Goal: Information Seeking & Learning: Learn about a topic

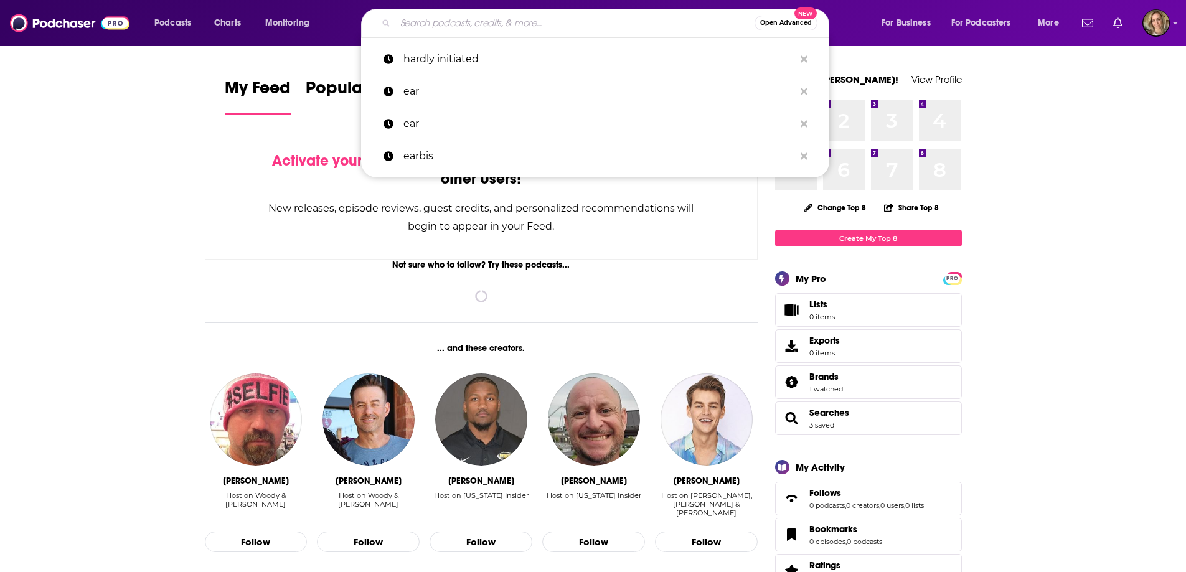
click at [568, 21] on input "Search podcasts, credits, & more..." at bounding box center [574, 23] width 359 height 20
paste input "Casefile True Crime"
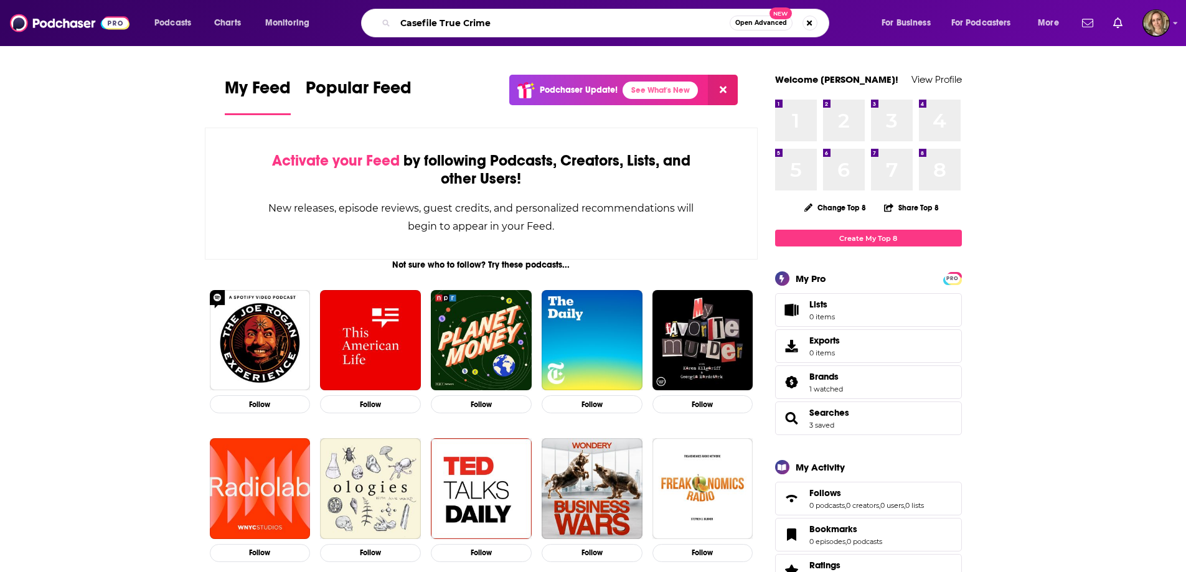
type input "Casefile True Crime"
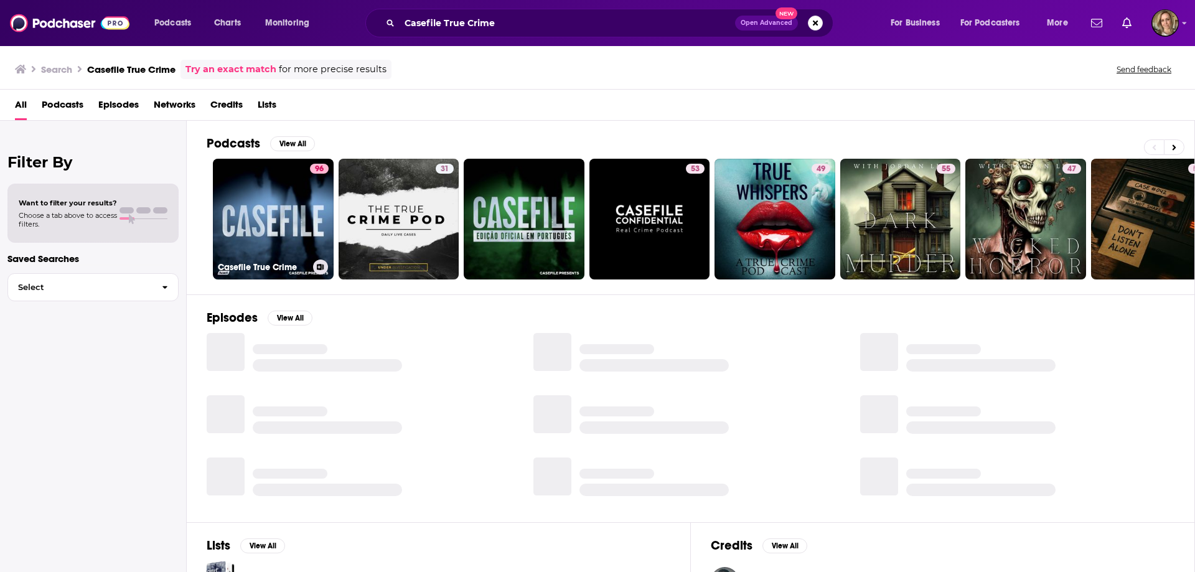
click at [253, 196] on link "96 Casefile True Crime" at bounding box center [273, 219] width 121 height 121
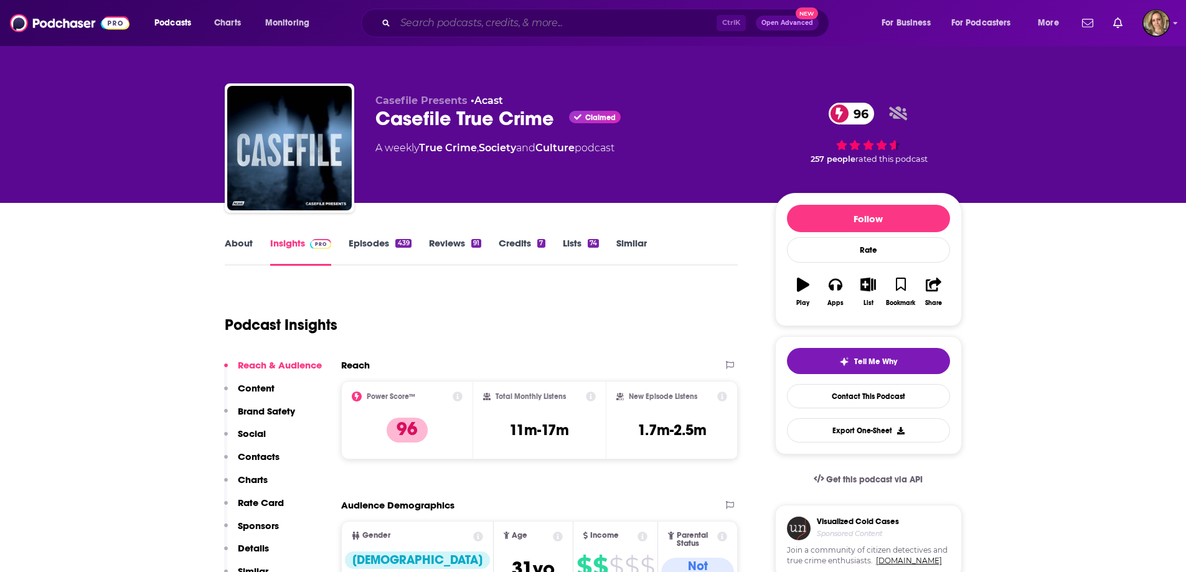
click at [464, 24] on input "Search podcasts, credits, & more..." at bounding box center [555, 23] width 321 height 20
click at [496, 23] on input "Search podcasts, credits, & more..." at bounding box center [555, 23] width 321 height 20
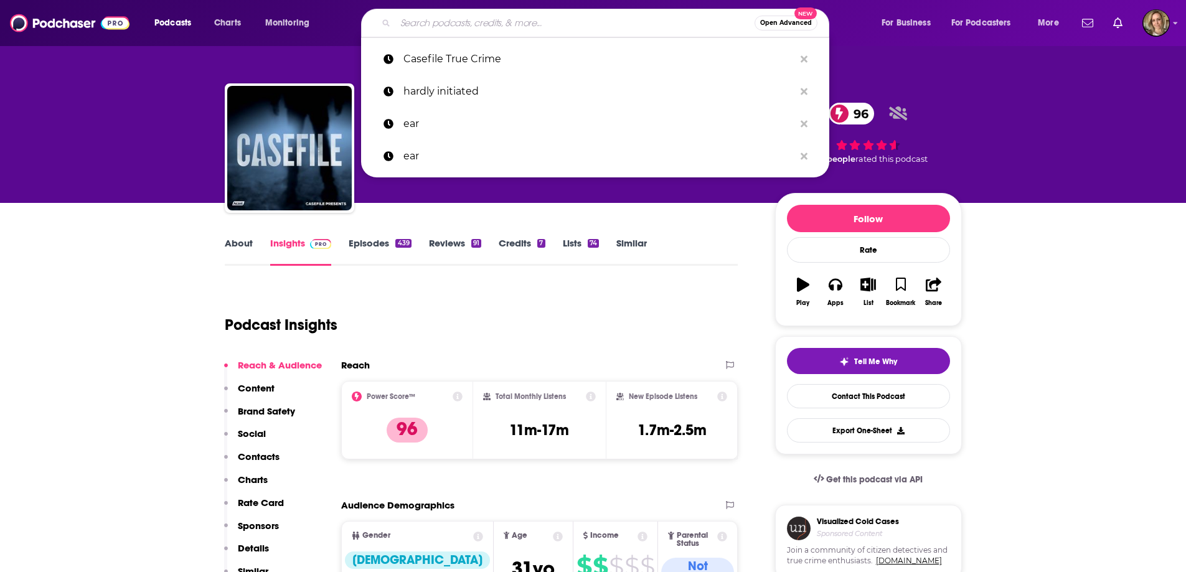
paste input "The Intelligence from The Economist"
type input "The Intelligence from The Economist"
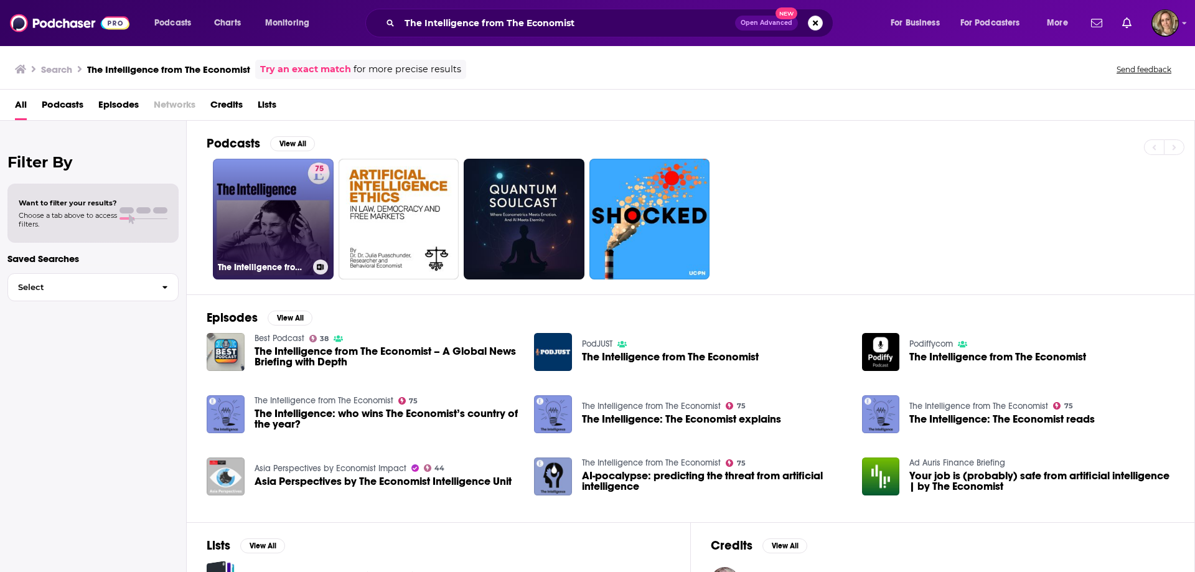
click at [270, 221] on link "75 The Intelligence from The Economist" at bounding box center [273, 219] width 121 height 121
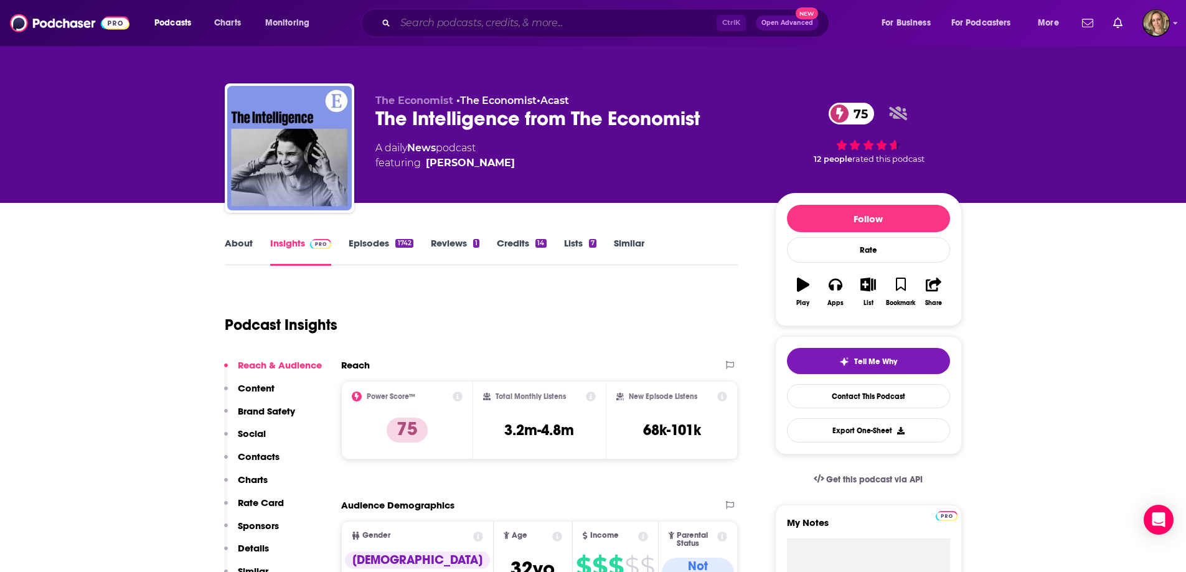
click at [469, 30] on input "Search podcasts, credits, & more..." at bounding box center [555, 23] width 321 height 20
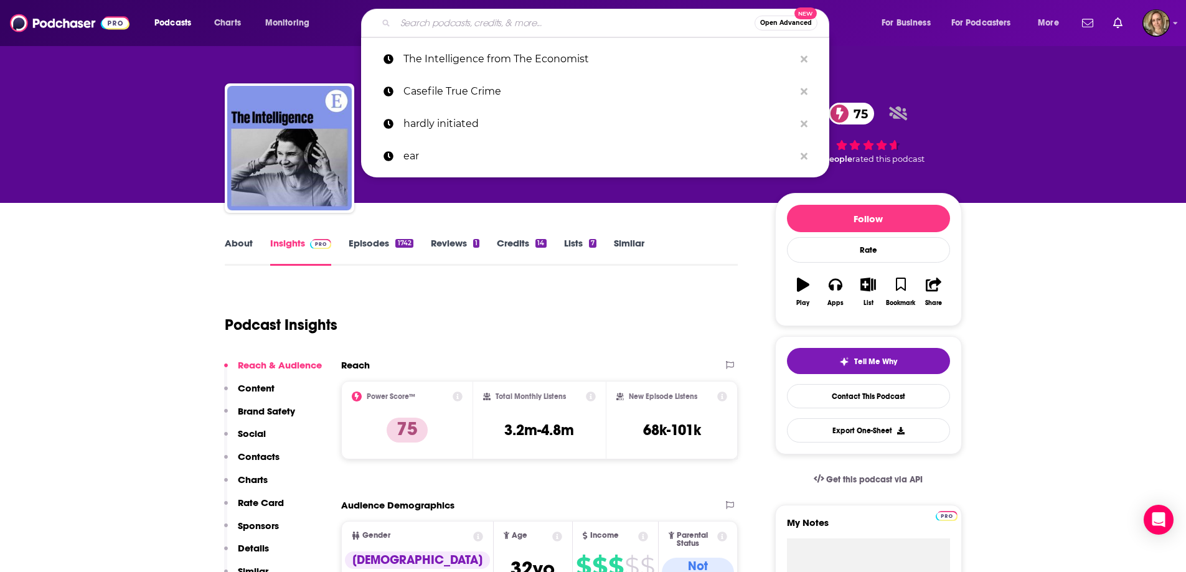
paste input "Global News Podcast"
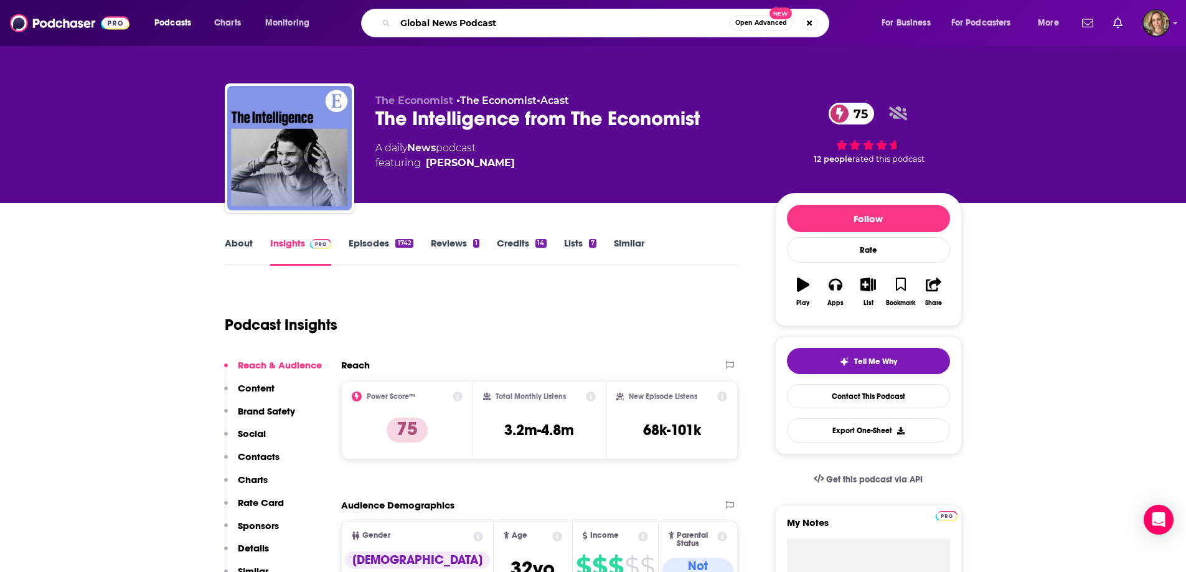
type input "Global News Podcast"
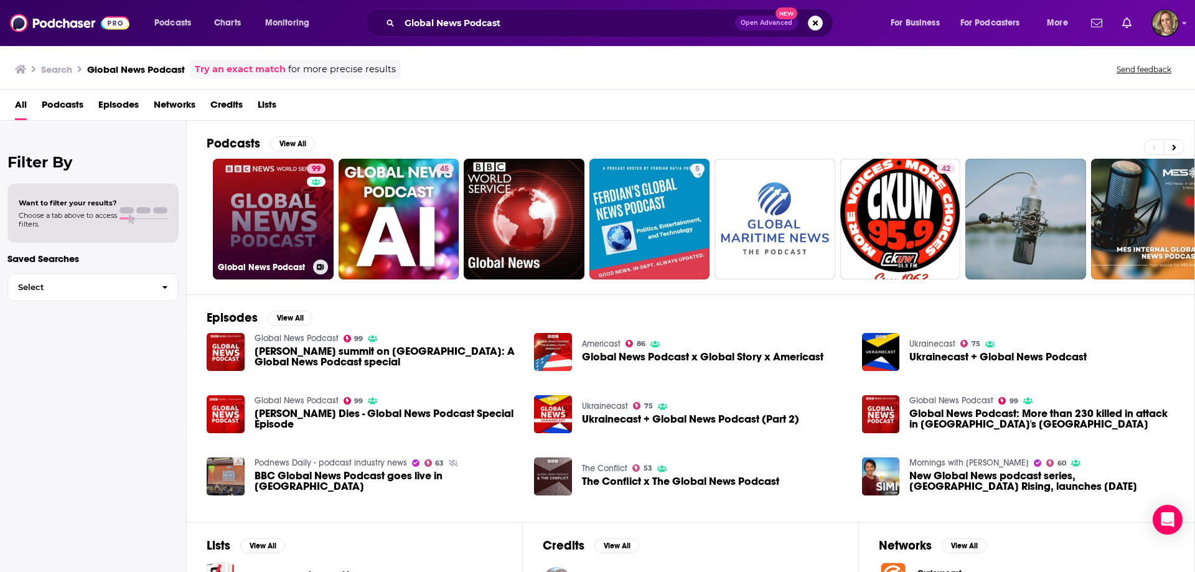
click at [289, 217] on link "99 Global News Podcast" at bounding box center [273, 219] width 121 height 121
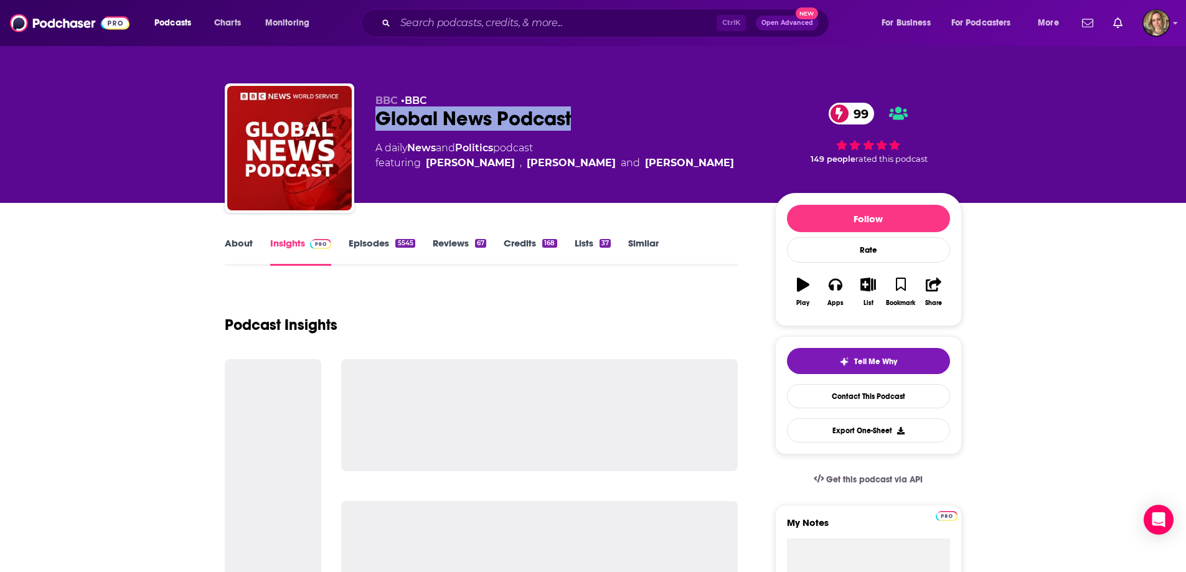
drag, startPoint x: 596, startPoint y: 120, endPoint x: 363, endPoint y: 126, distance: 233.5
click at [363, 126] on div "BBC • BBC Global News Podcast 99 A daily News and Politics podcast featuring [P…" at bounding box center [593, 150] width 737 height 134
copy h2 "Global News Podcast"
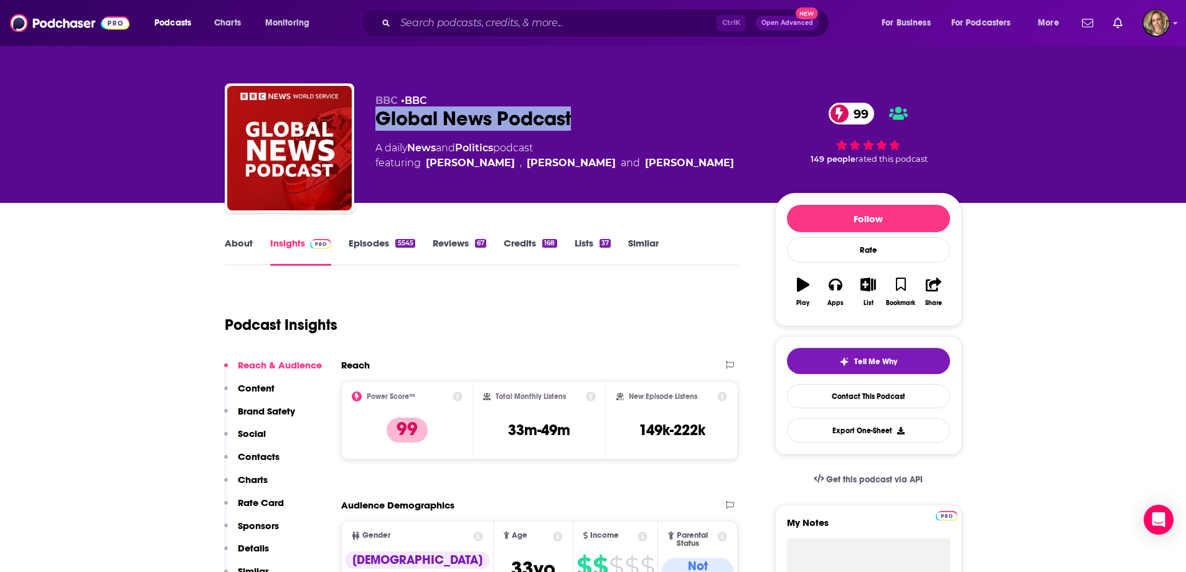
copy h2 "Global News Podcast"
click at [437, 24] on input "Search podcasts, credits, & more..." at bounding box center [555, 23] width 321 height 20
paste input "The Intelligence from The Economist"
type input "The Intelligence from The Economist"
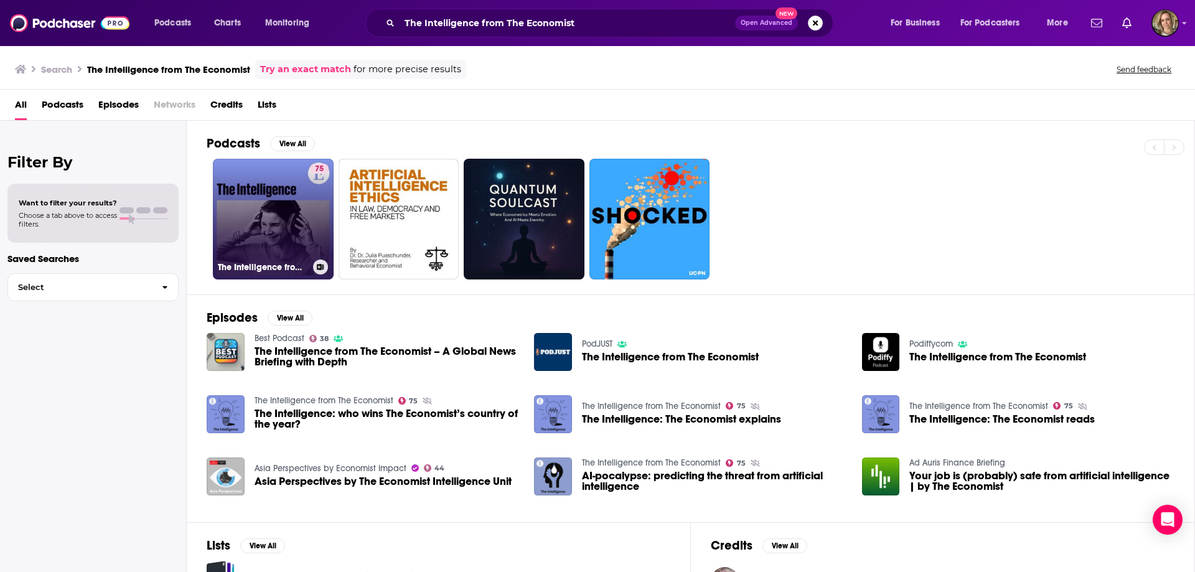
click at [259, 221] on link "75 The Intelligence from The Economist" at bounding box center [273, 219] width 121 height 121
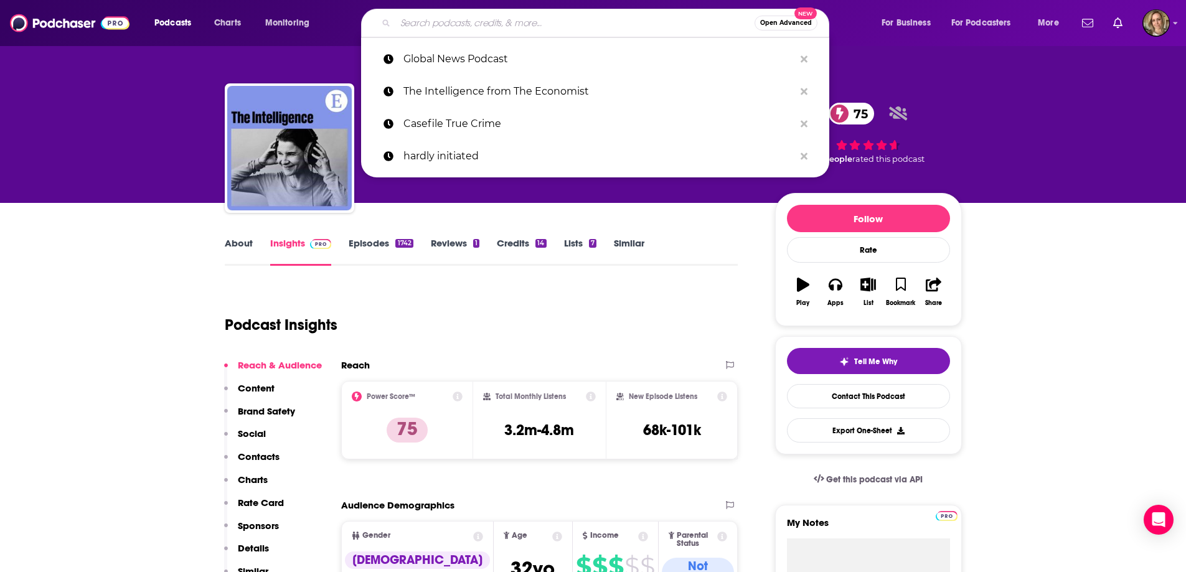
click at [589, 22] on input "Search podcasts, credits, & more..." at bounding box center [574, 23] width 359 height 20
paste input "TED Talks Daily"
type input "TED Talks Daily"
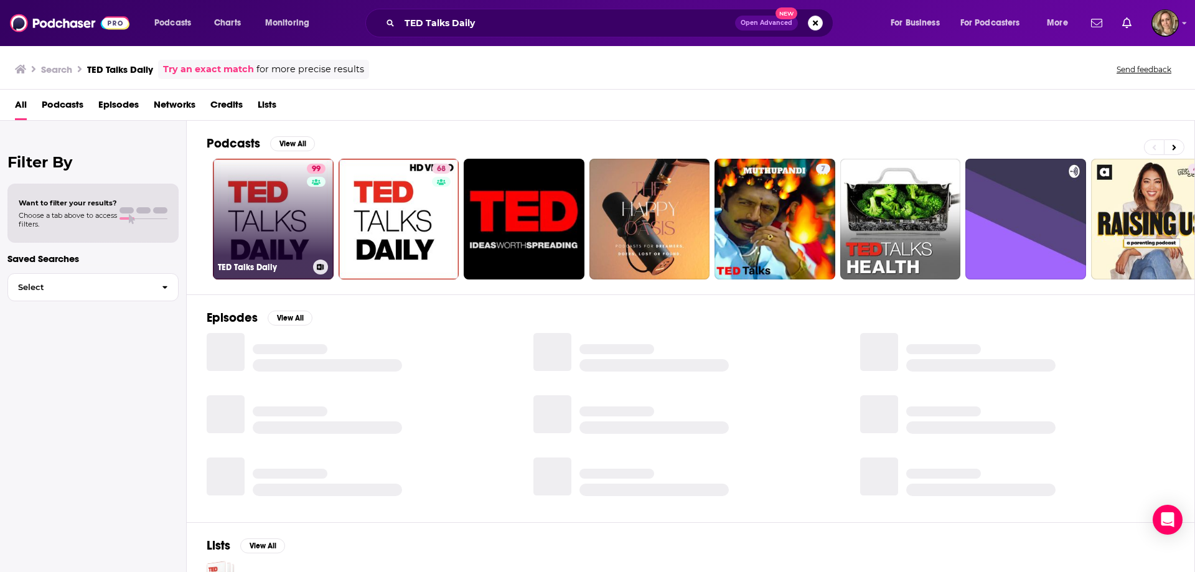
click at [271, 203] on link "99 [PERSON_NAME] Talks Daily" at bounding box center [273, 219] width 121 height 121
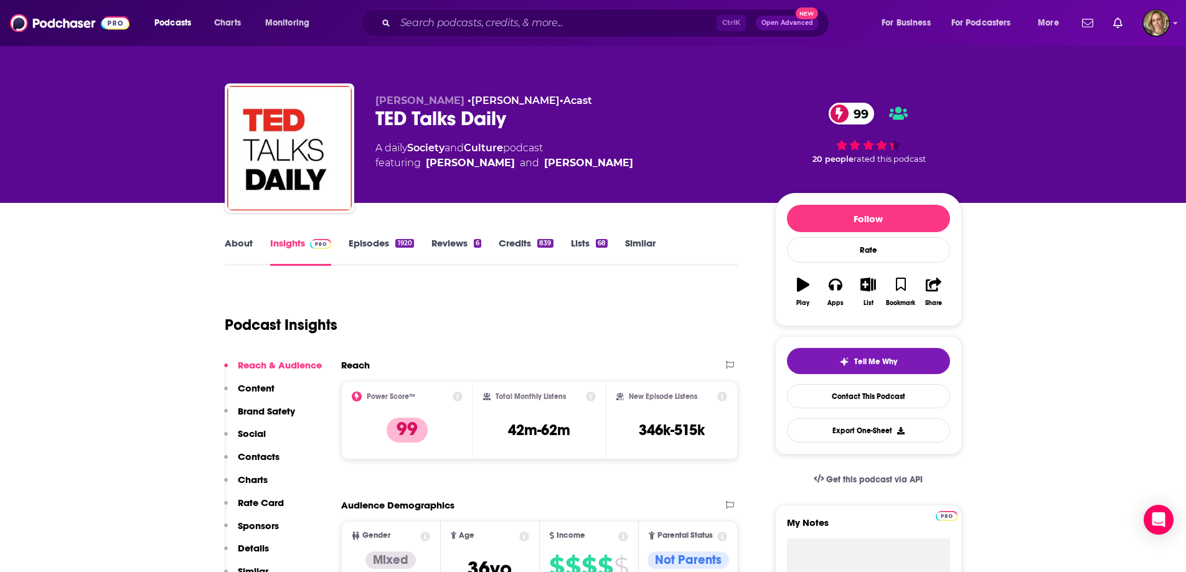
drag, startPoint x: 487, startPoint y: 11, endPoint x: 496, endPoint y: 24, distance: 15.4
click at [487, 11] on div "Ctrl K Open Advanced New" at bounding box center [595, 23] width 468 height 29
click at [496, 24] on input "Search podcasts, credits, & more..." at bounding box center [555, 23] width 321 height 20
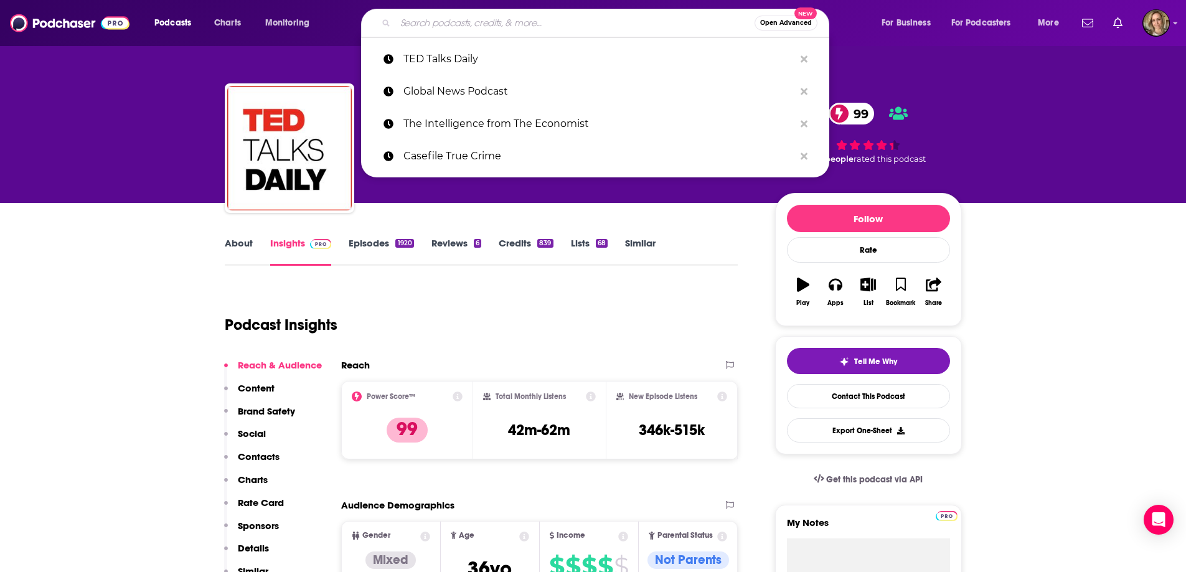
paste input "True Sunlight"
type input "True Sunlight"
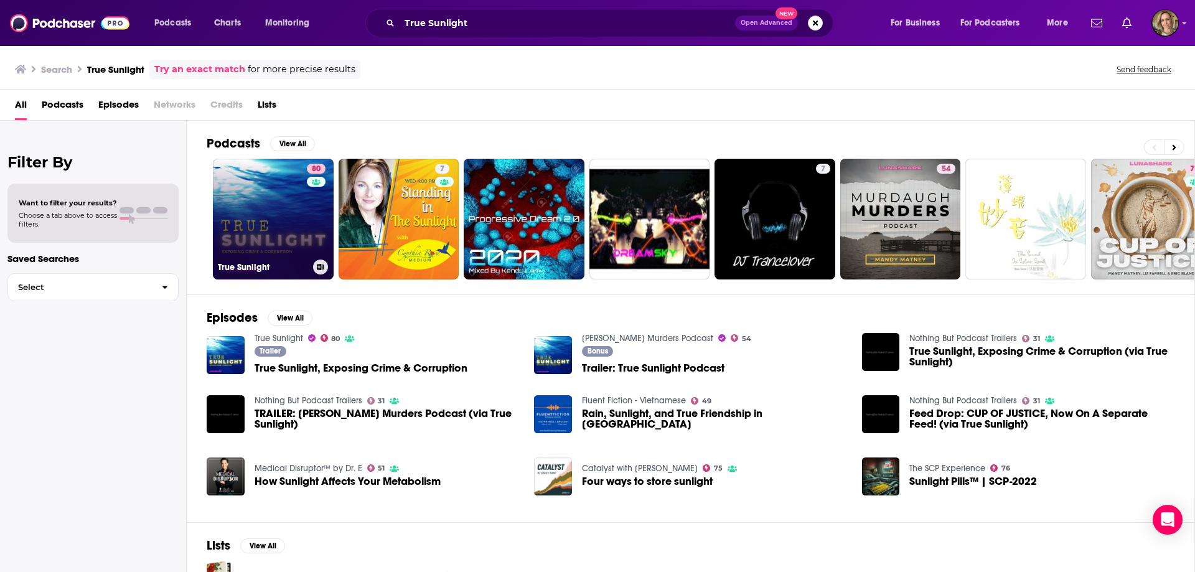
click at [253, 222] on link "80 True Sunlight" at bounding box center [273, 219] width 121 height 121
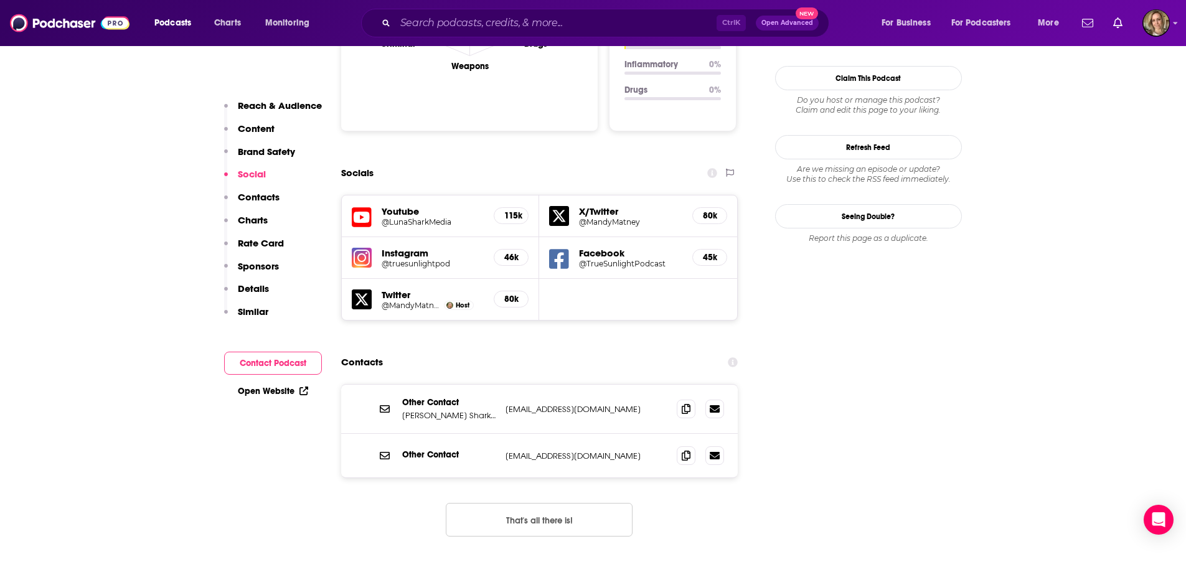
scroll to position [1556, 0]
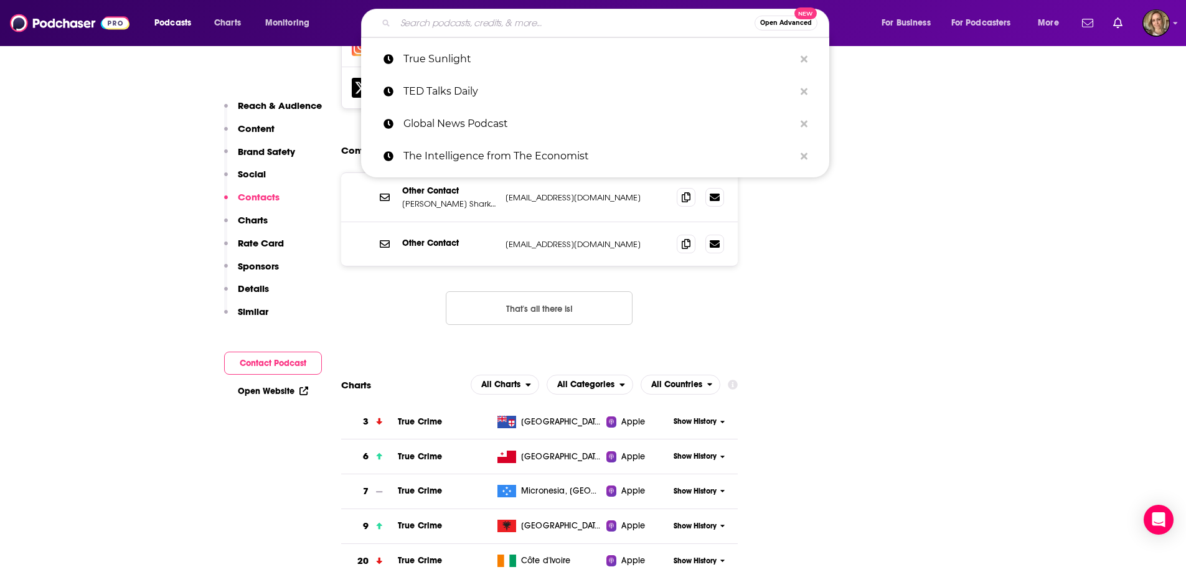
click at [466, 24] on input "Search podcasts, credits, & more..." at bounding box center [574, 23] width 359 height 20
paste input "Office [DEMOGRAPHIC_DATA]*"
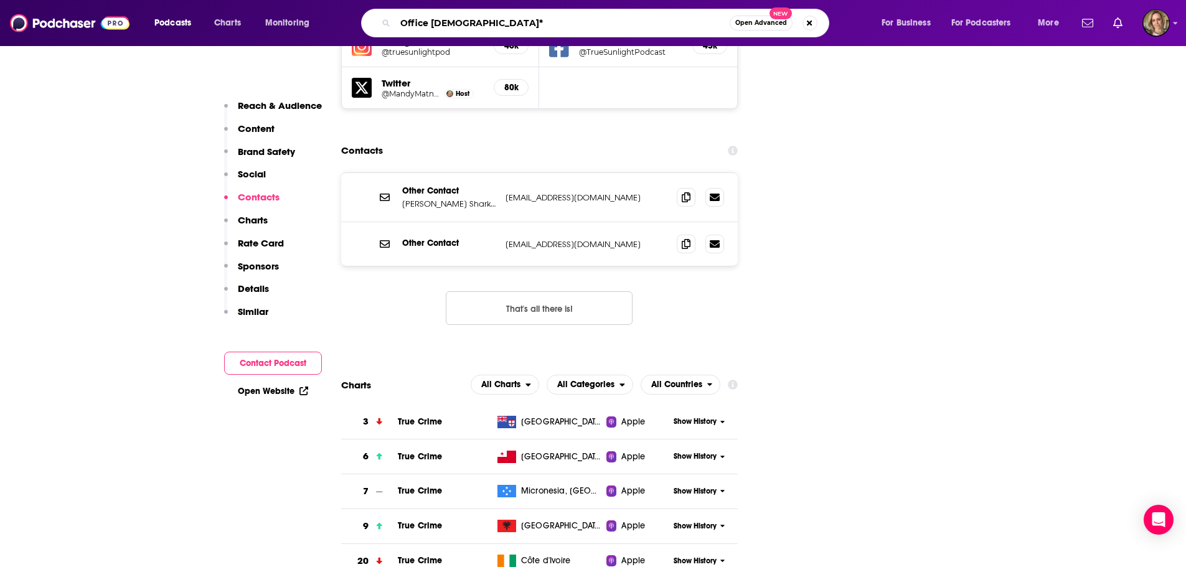
type input "Office [DEMOGRAPHIC_DATA]"
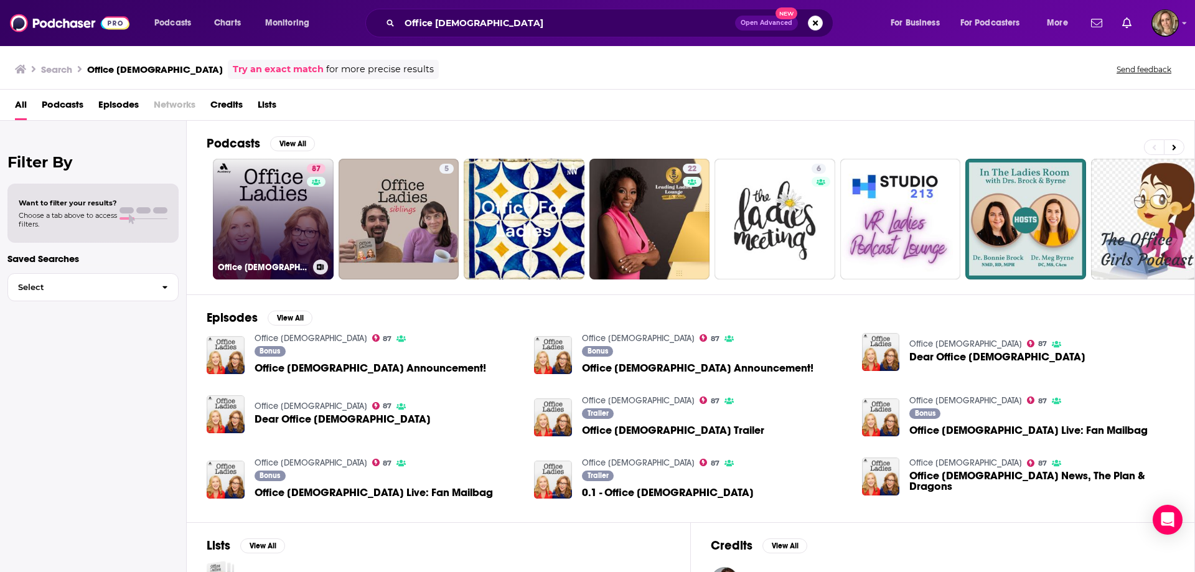
click at [262, 235] on link "87 Office [DEMOGRAPHIC_DATA]" at bounding box center [273, 219] width 121 height 121
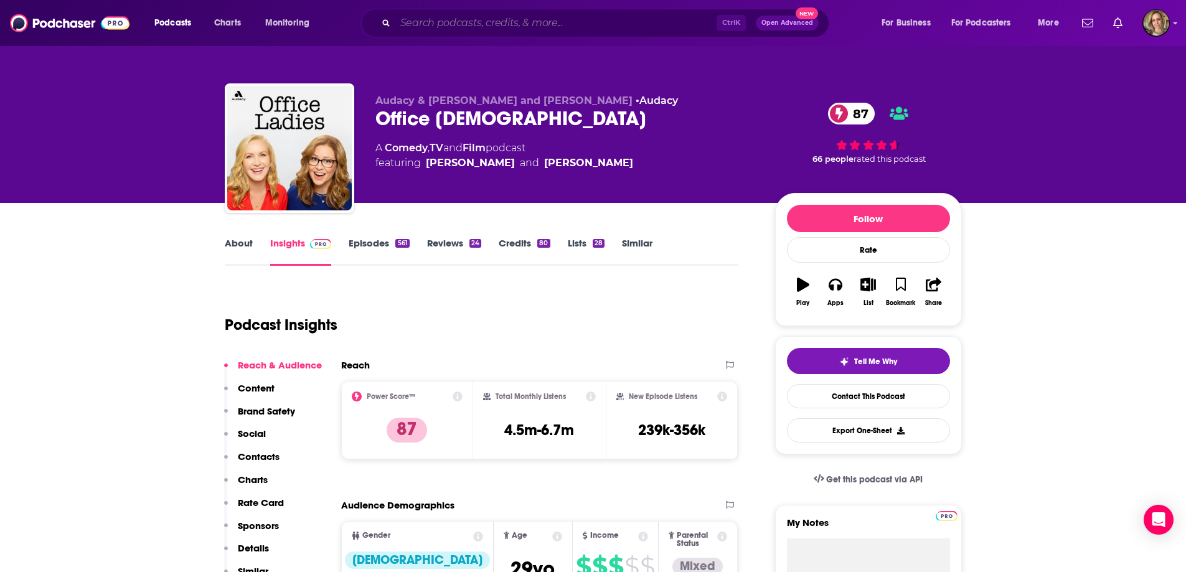
click at [413, 19] on input "Search podcasts, credits, & more..." at bounding box center [555, 23] width 321 height 20
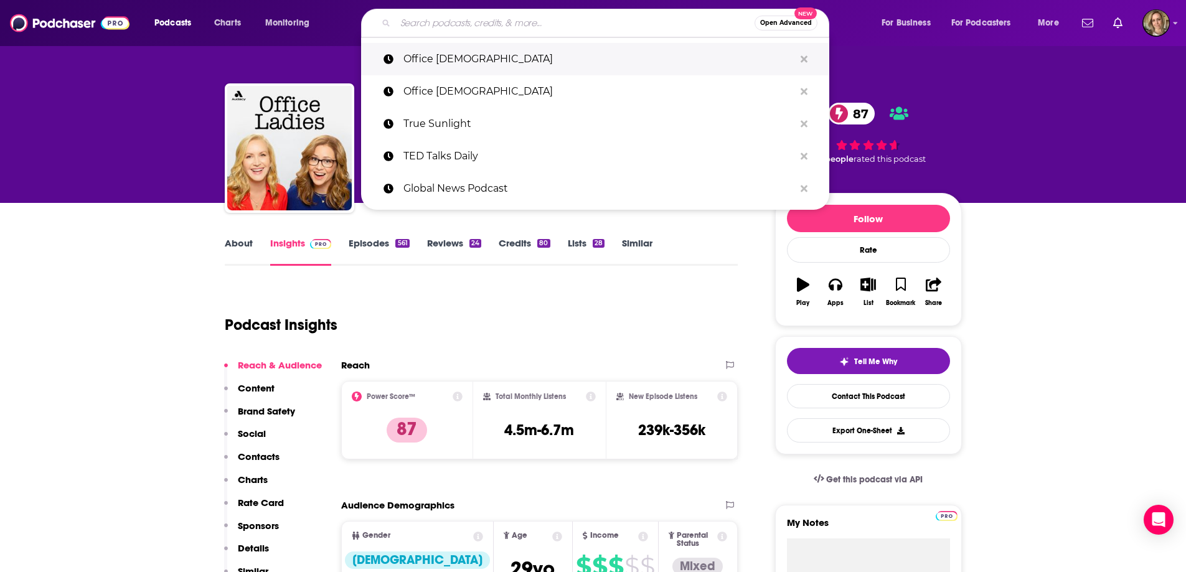
paste input "48 Hours"
type input "48 Hours"
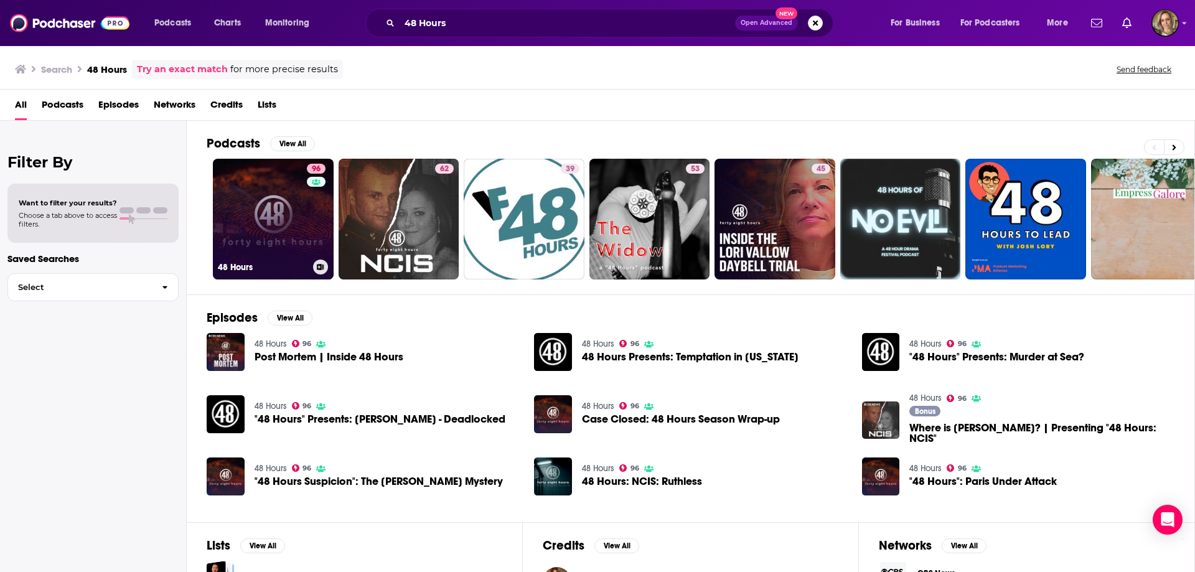
click at [286, 246] on link "96 48 Hours" at bounding box center [273, 219] width 121 height 121
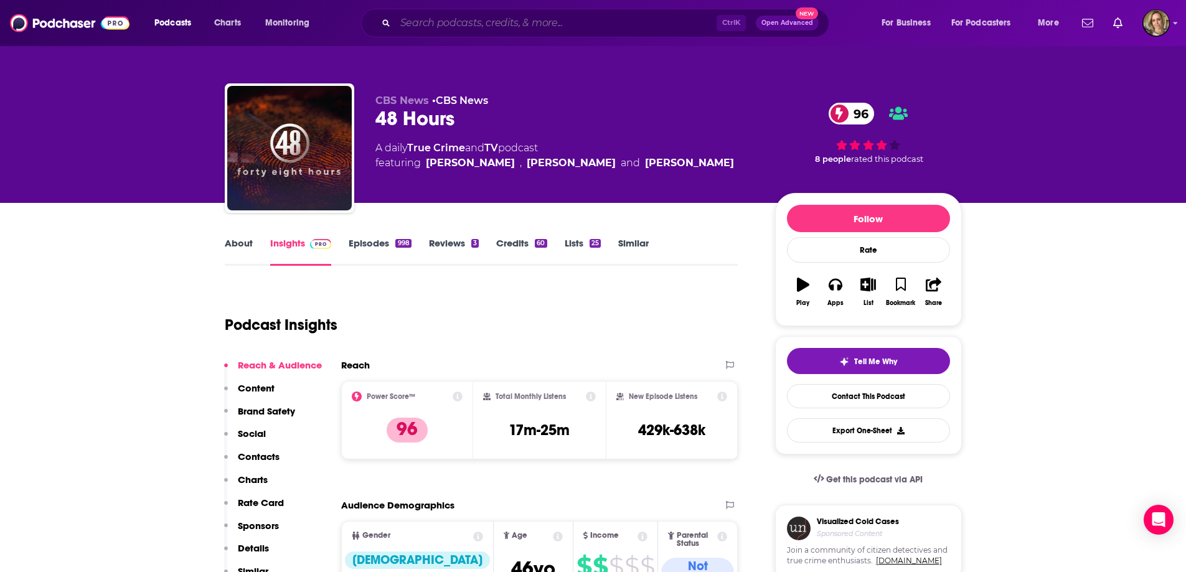
click at [423, 24] on input "Search podcasts, credits, & more..." at bounding box center [555, 23] width 321 height 20
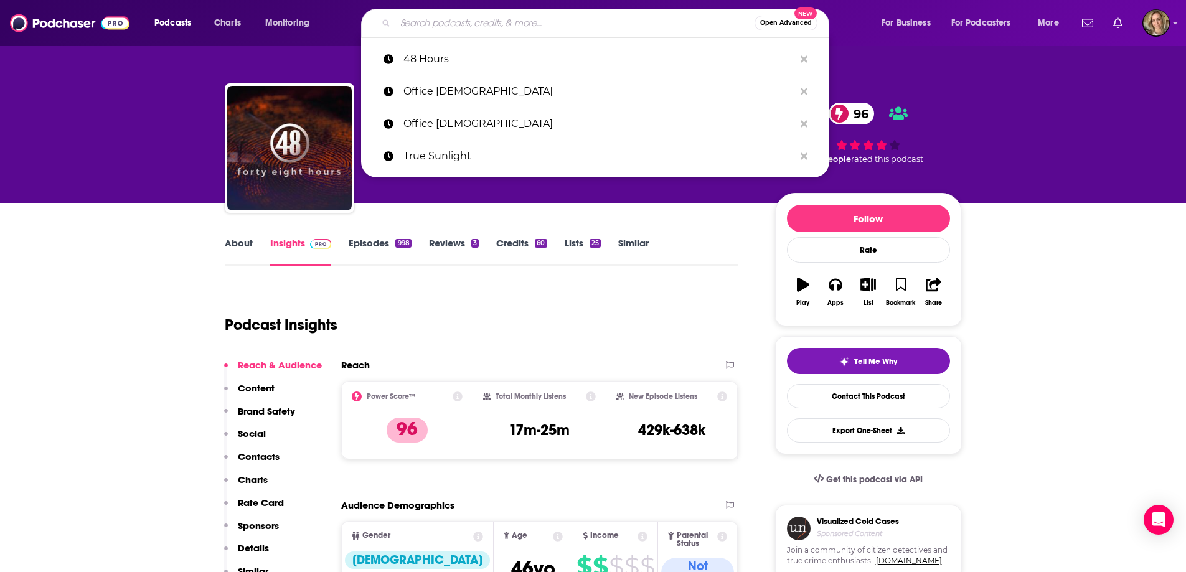
paste input "20/20"
type input "20/20"
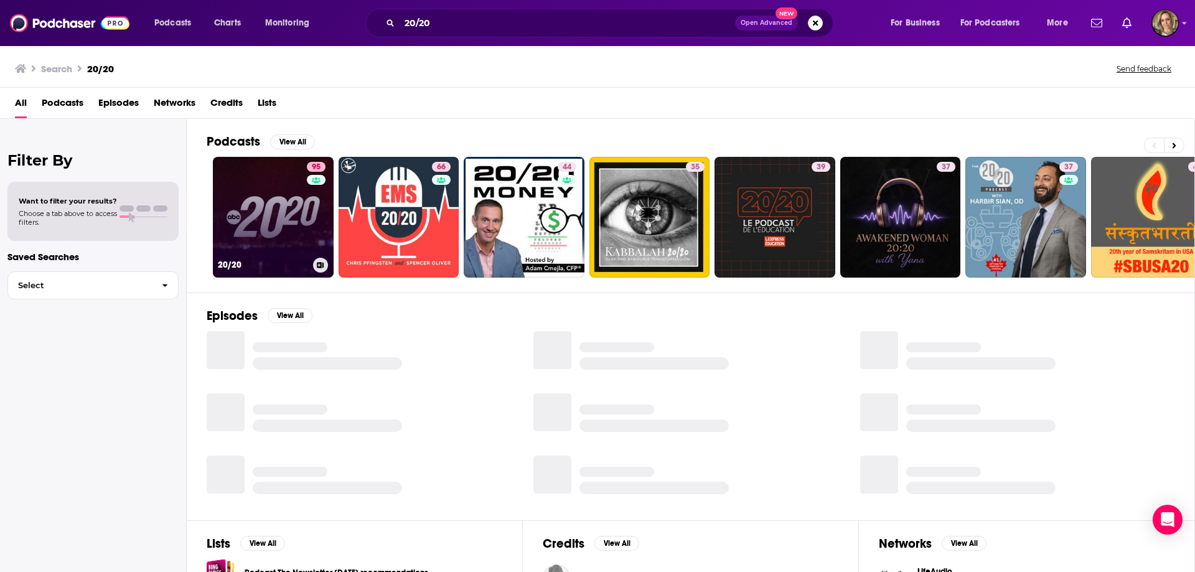
click at [263, 197] on link "95 20/20" at bounding box center [273, 217] width 121 height 121
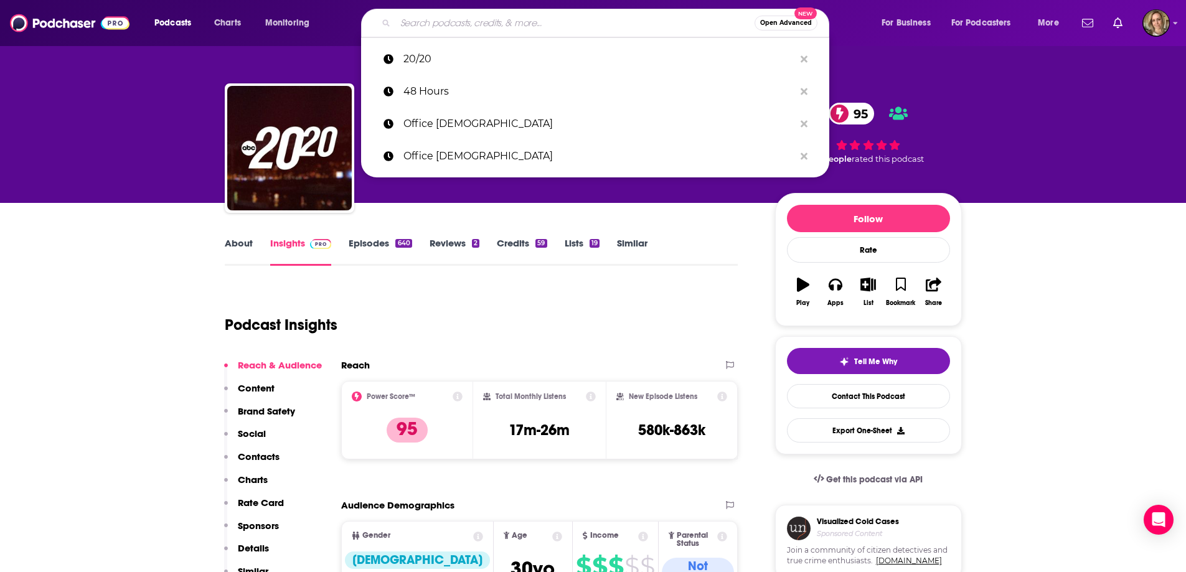
click at [440, 29] on input "Search podcasts, credits, & more..." at bounding box center [574, 23] width 359 height 20
paste input "My Favorite Murder with [PERSON_NAME] and [US_STATE][PERSON_NAME]"
type input "My Favorite Murder with [PERSON_NAME] and [US_STATE][PERSON_NAME]"
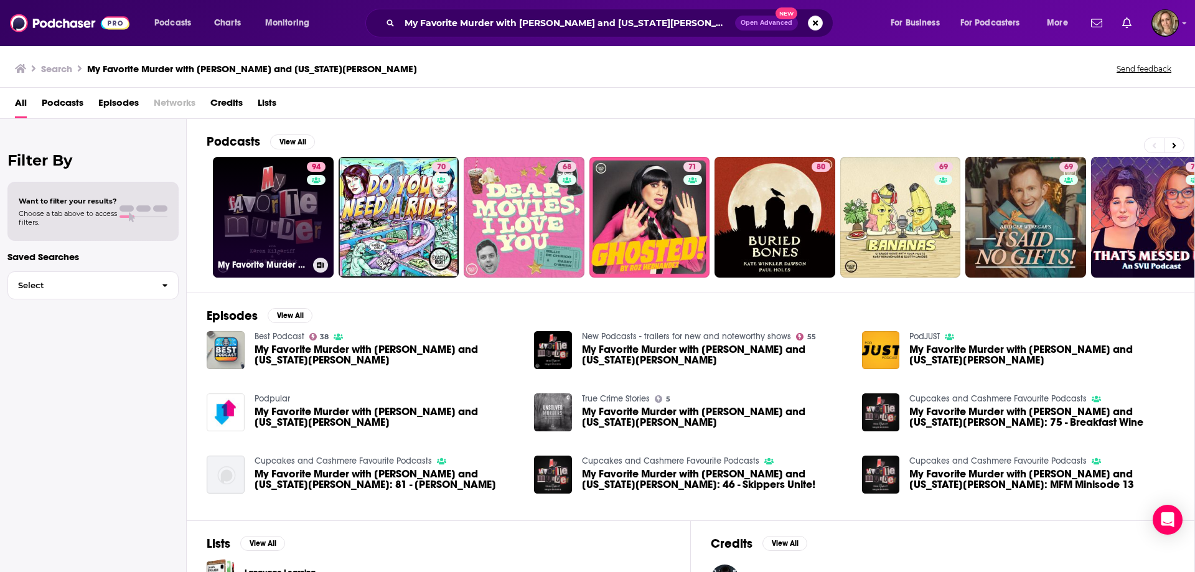
click at [238, 199] on link "94 My Favorite Murder with [PERSON_NAME] and [US_STATE][PERSON_NAME]" at bounding box center [273, 217] width 121 height 121
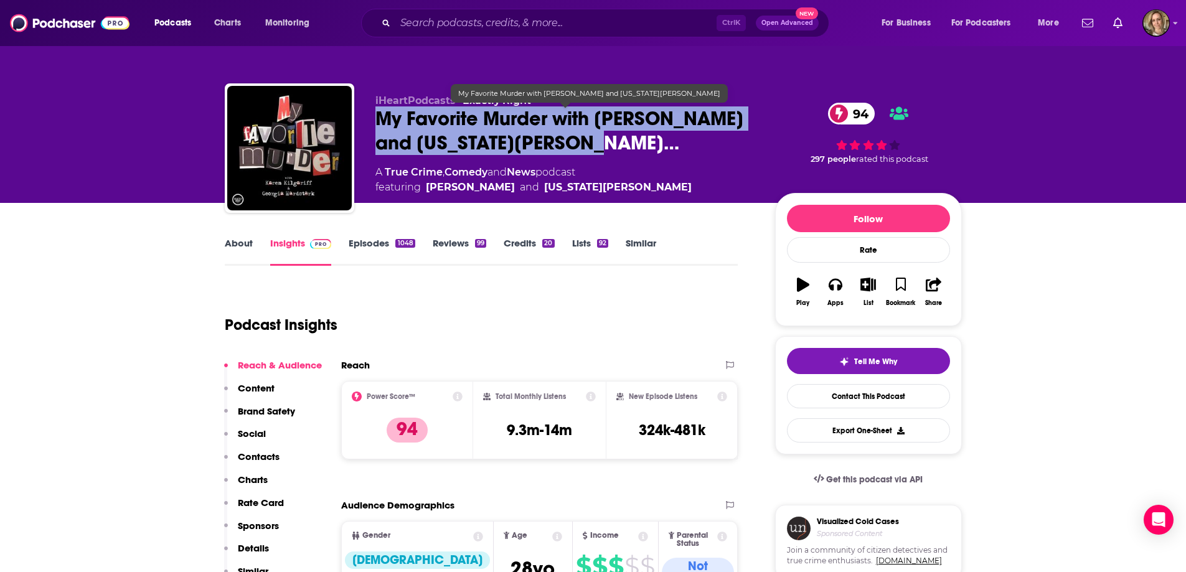
drag, startPoint x: 613, startPoint y: 143, endPoint x: 372, endPoint y: 115, distance: 243.1
click at [372, 116] on div "iHeartPodcasts • Exactly Right My Favorite Murder with [PERSON_NAME] and [US_ST…" at bounding box center [593, 150] width 737 height 134
copy h2 "My Favorite Murder with [PERSON_NAME] and [US_STATE][PERSON_NAME]…"
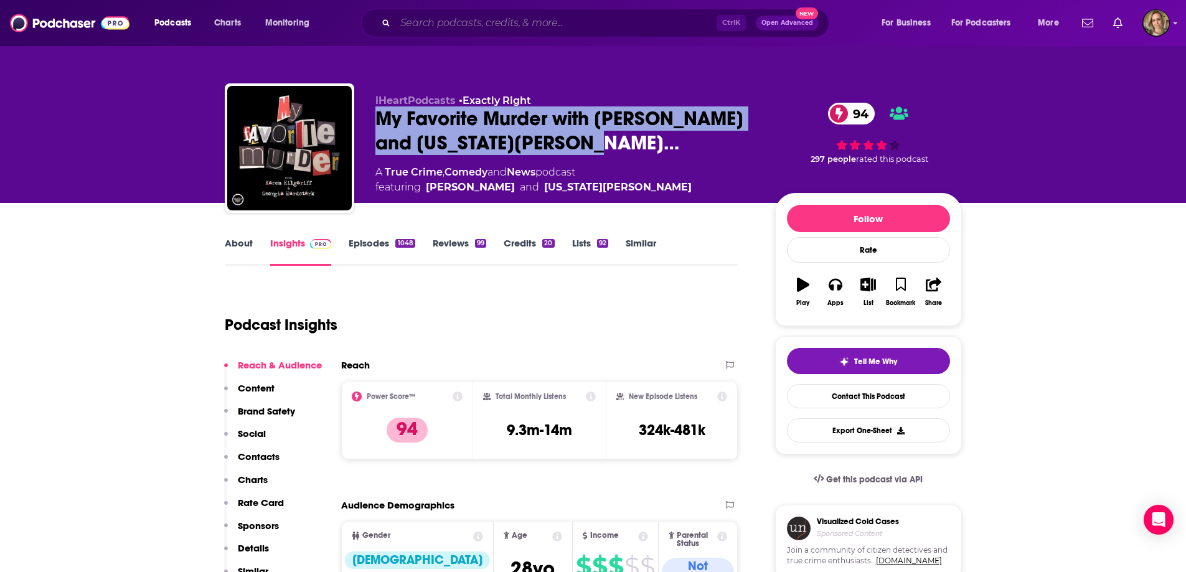
click at [487, 22] on input "Search podcasts, credits, & more..." at bounding box center [555, 23] width 321 height 20
paste input "The Moth"
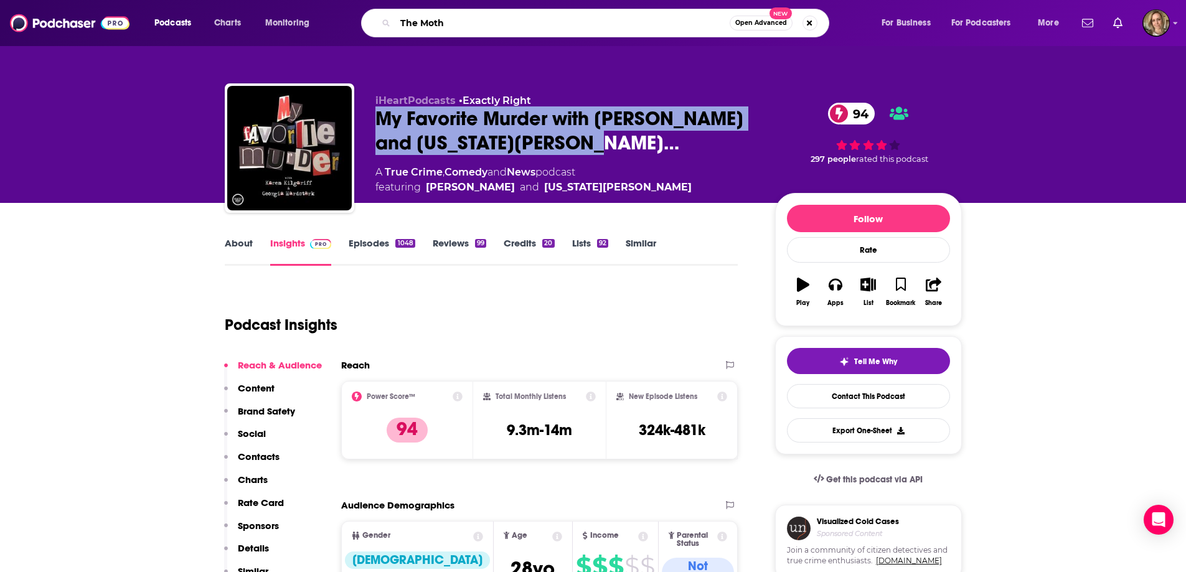
type input "The Moth"
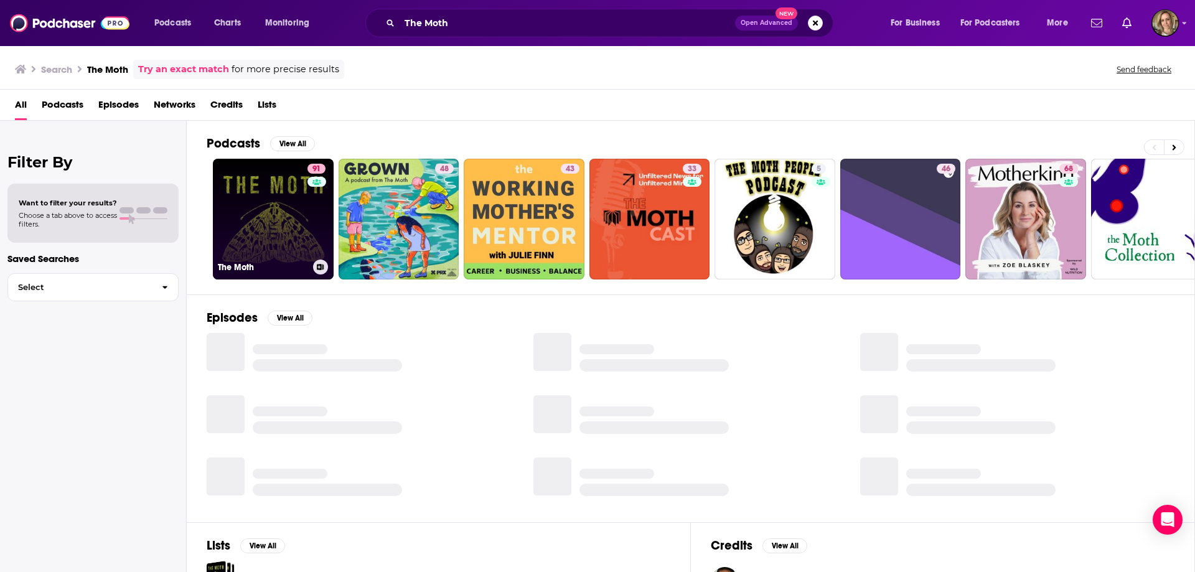
click at [263, 230] on link "91 The Moth" at bounding box center [273, 219] width 121 height 121
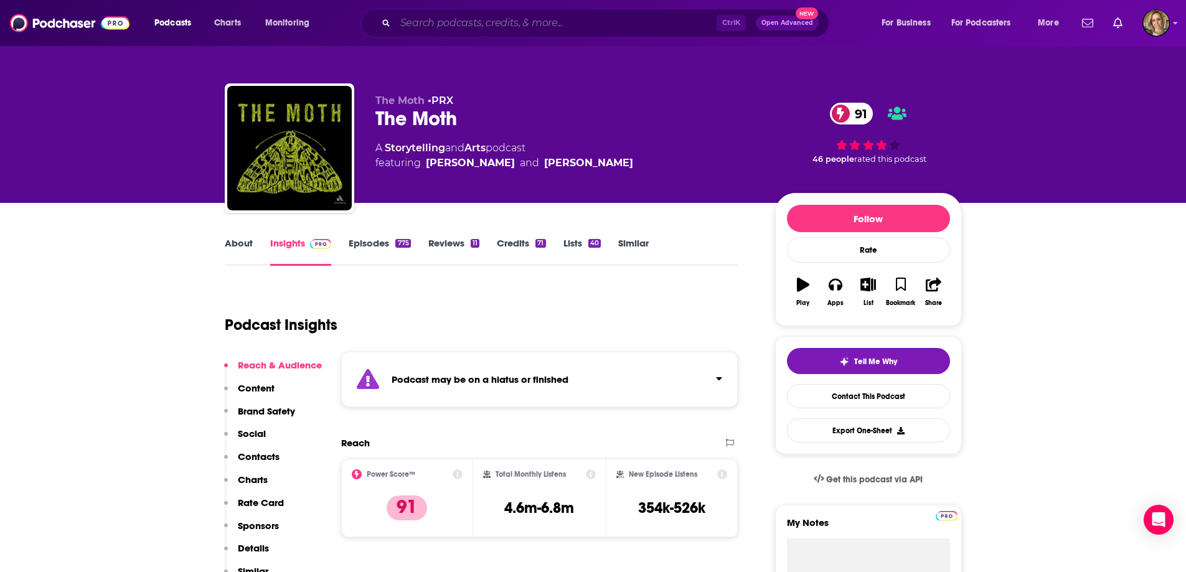
click at [527, 24] on input "Search podcasts, credits, & more..." at bounding box center [555, 23] width 321 height 20
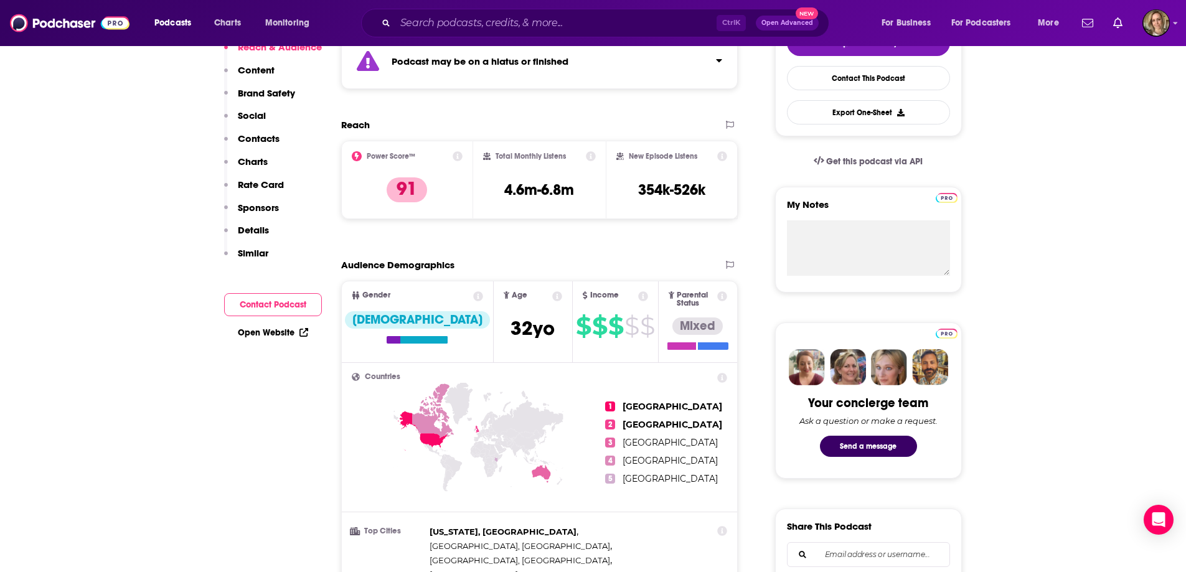
scroll to position [187, 0]
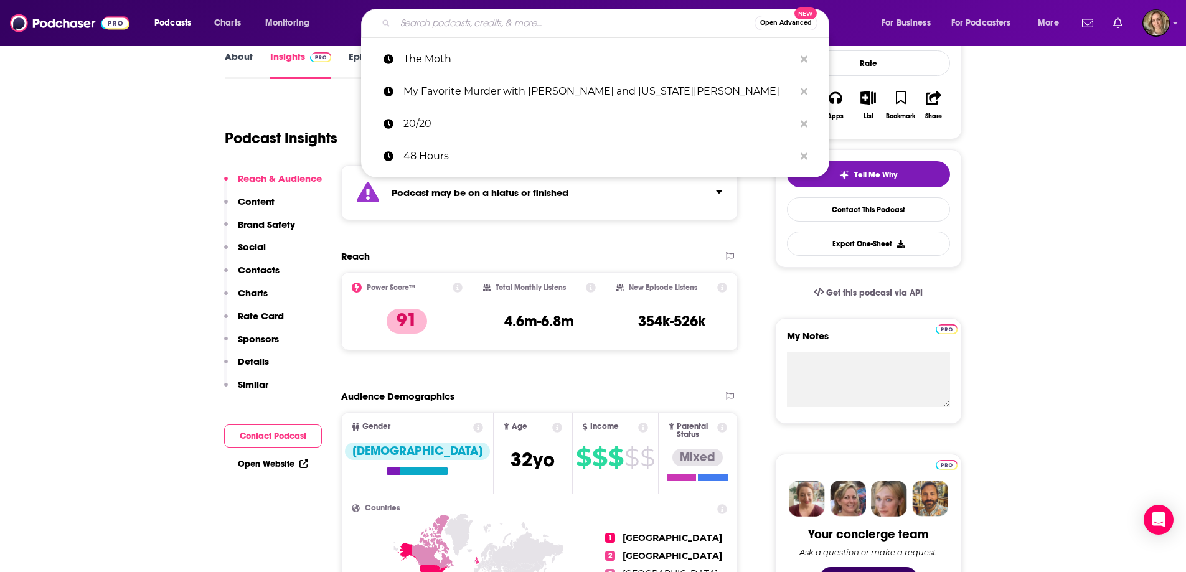
click at [533, 22] on input "Search podcasts, credits, & more..." at bounding box center [574, 23] width 359 height 20
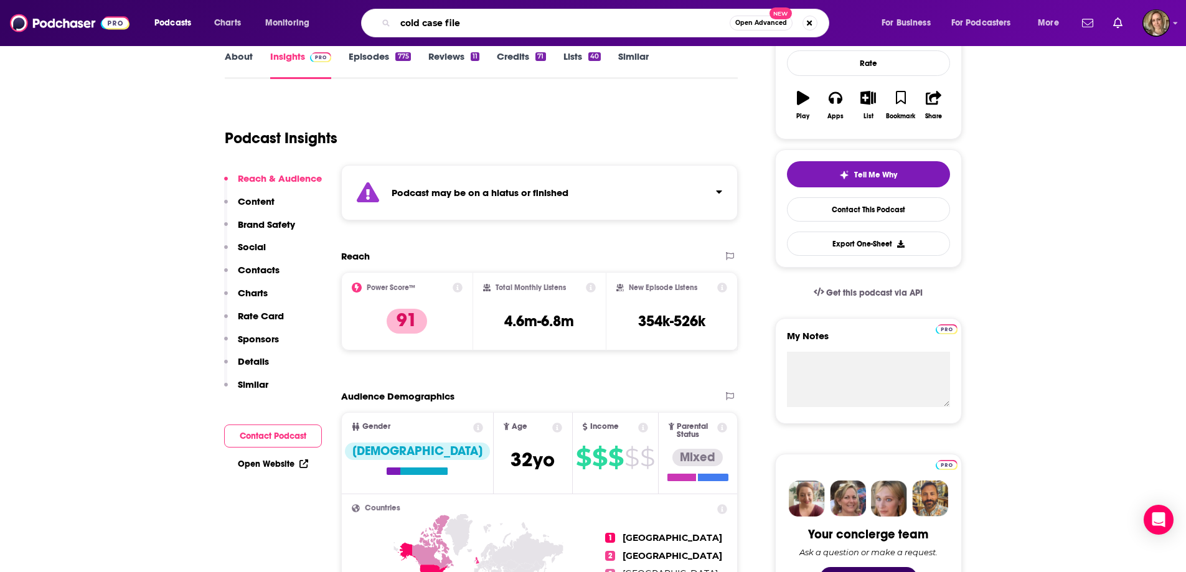
type input "cold case files"
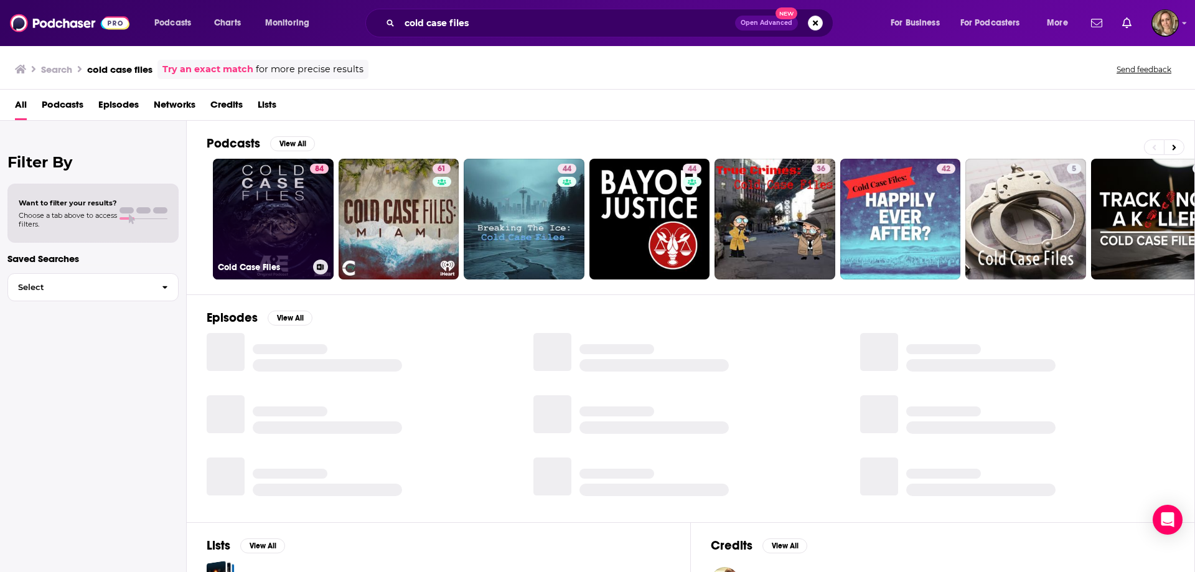
click at [258, 199] on link "84 Cold Case Files" at bounding box center [273, 219] width 121 height 121
